Goal: Transaction & Acquisition: Obtain resource

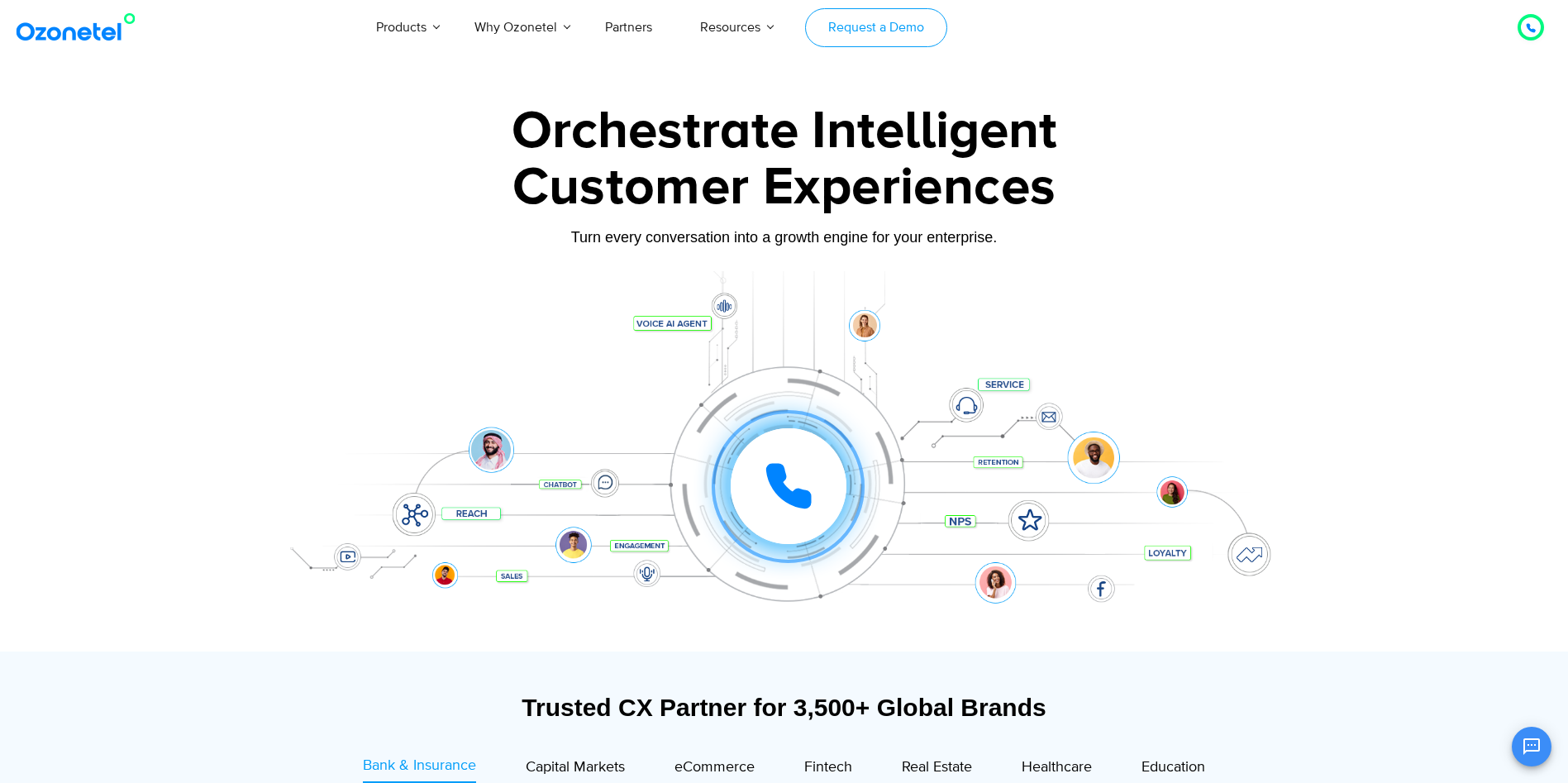
click at [865, 18] on link "Request a Demo" at bounding box center [876, 27] width 142 height 39
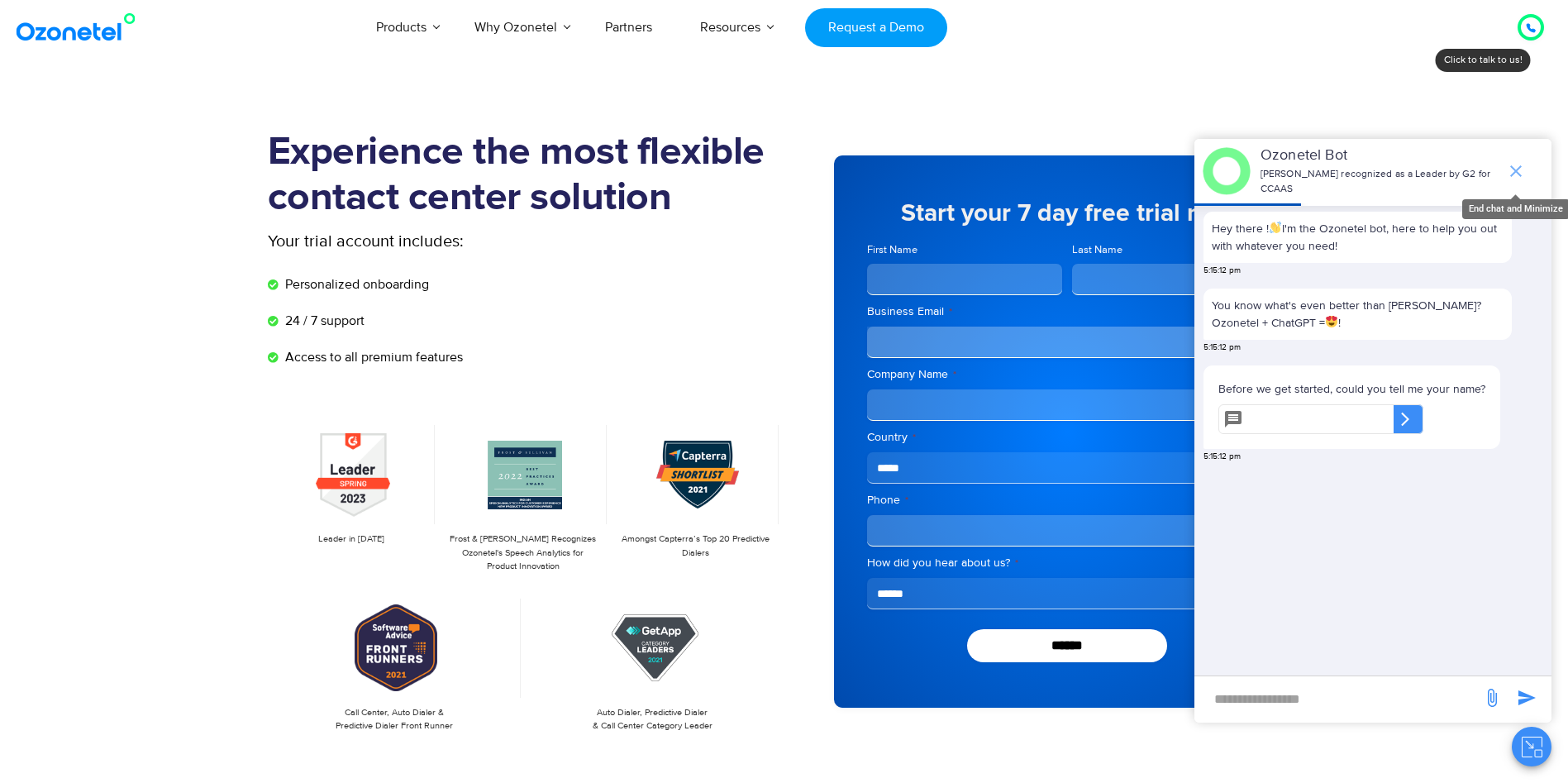
click at [1515, 166] on icon "end chat or minimize" at bounding box center [1516, 172] width 12 height 12
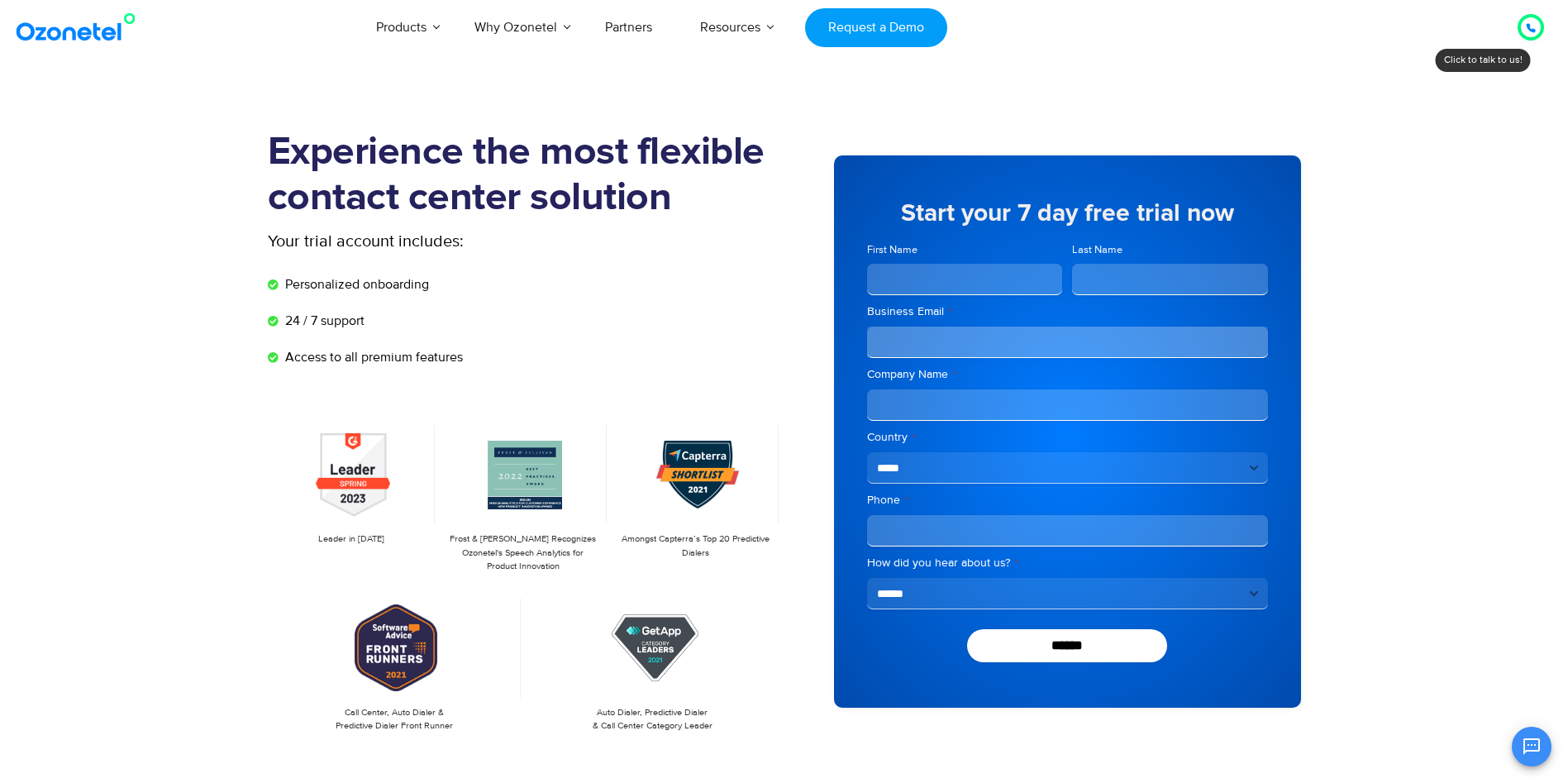
click at [79, 34] on img at bounding box center [79, 27] width 134 height 30
